Goal: Task Accomplishment & Management: Use online tool/utility

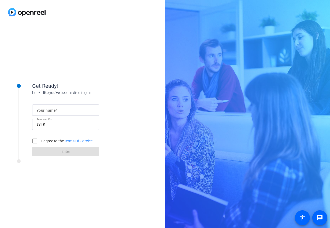
click at [93, 113] on input "Your name" at bounding box center [65, 110] width 58 height 6
type input "[PERSON_NAME]"
click at [34, 142] on input "I agree to the Terms Of Service" at bounding box center [35, 140] width 11 height 11
checkbox input "true"
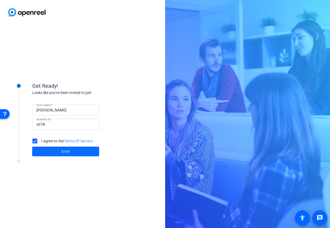
click at [41, 151] on span at bounding box center [65, 151] width 67 height 13
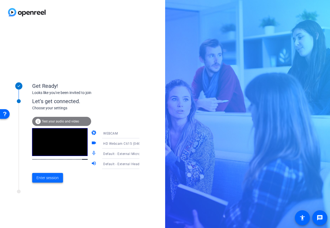
click at [57, 175] on span "Enter session" at bounding box center [47, 178] width 22 height 6
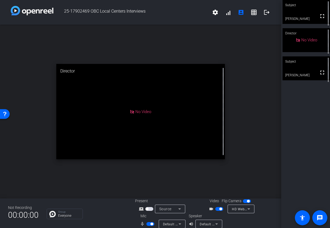
click at [291, 74] on video at bounding box center [306, 68] width 47 height 24
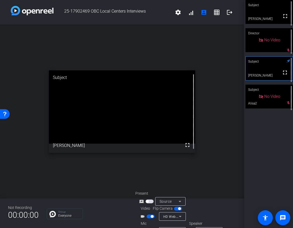
click at [153, 215] on span "button" at bounding box center [150, 216] width 8 height 4
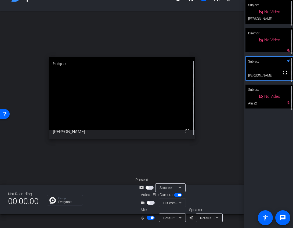
click at [151, 204] on span "button" at bounding box center [150, 203] width 8 height 4
click at [149, 219] on span "button" at bounding box center [150, 218] width 8 height 4
click at [148, 218] on span "button" at bounding box center [148, 217] width 3 height 3
click at [148, 218] on span "button" at bounding box center [150, 218] width 8 height 4
click at [150, 217] on span "button" at bounding box center [150, 218] width 8 height 4
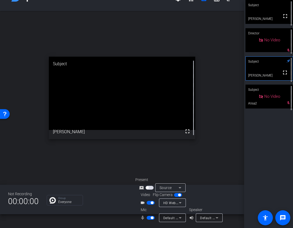
click at [151, 217] on span "button" at bounding box center [152, 217] width 3 height 3
click at [150, 217] on span "button" at bounding box center [150, 218] width 8 height 4
click at [151, 217] on span "button" at bounding box center [152, 217] width 3 height 3
click at [150, 217] on span "button" at bounding box center [150, 218] width 8 height 4
click at [151, 217] on span "button" at bounding box center [152, 217] width 3 height 3
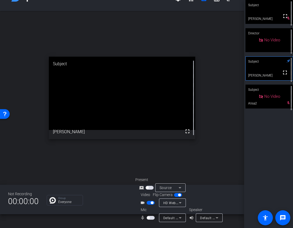
click at [150, 217] on span "button" at bounding box center [150, 218] width 8 height 4
click at [151, 217] on span "button" at bounding box center [152, 217] width 3 height 3
click at [149, 218] on span "button" at bounding box center [150, 218] width 8 height 4
click at [152, 218] on span "button" at bounding box center [150, 218] width 8 height 4
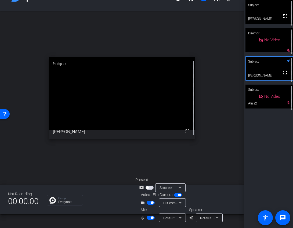
click at [151, 219] on span "button" at bounding box center [150, 218] width 8 height 4
click at [149, 217] on span "button" at bounding box center [150, 218] width 8 height 4
click at [147, 219] on span "button" at bounding box center [150, 218] width 8 height 4
click at [149, 218] on span "button" at bounding box center [150, 218] width 8 height 4
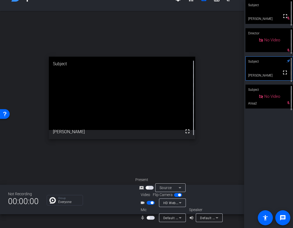
click at [149, 218] on span "button" at bounding box center [148, 217] width 3 height 3
